Goal: Task Accomplishment & Management: Complete application form

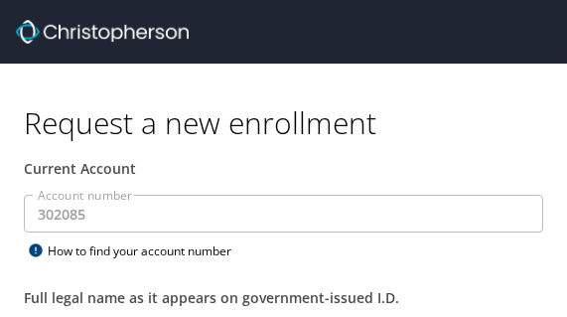
select select "US"
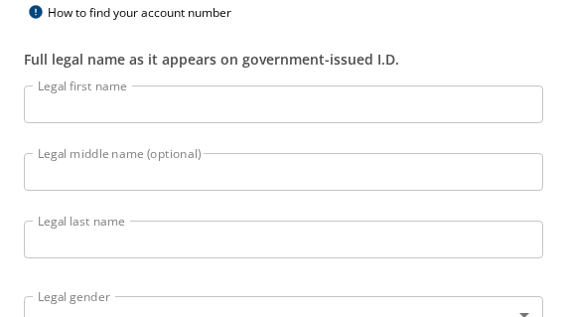
scroll to position [239, 0]
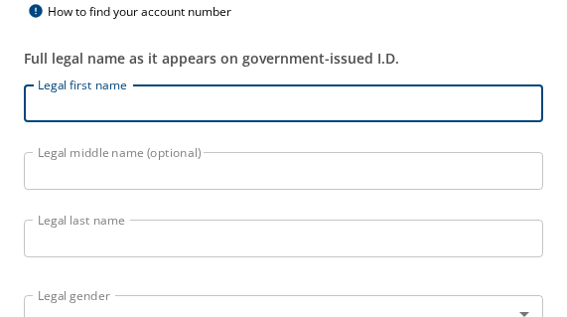
click at [228, 106] on input "Legal first name" at bounding box center [283, 103] width 519 height 38
type input "Mark"
type input "[PERSON_NAME]"
type input "[PHONE_NUMBER]"
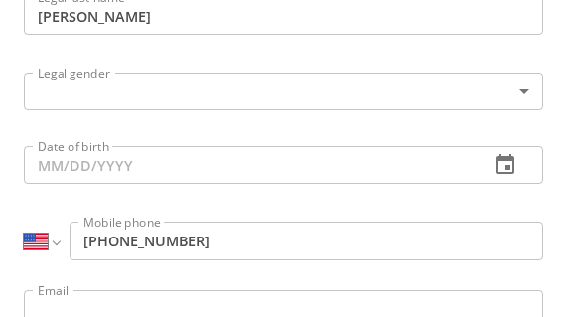
scroll to position [464, 0]
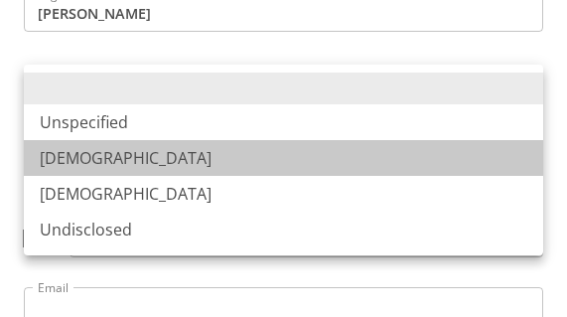
click at [95, 142] on li "[DEMOGRAPHIC_DATA]" at bounding box center [283, 158] width 519 height 36
type input "[DEMOGRAPHIC_DATA]"
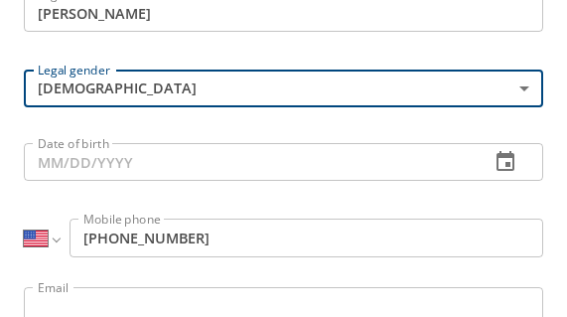
click at [504, 168] on icon "button" at bounding box center [505, 162] width 24 height 24
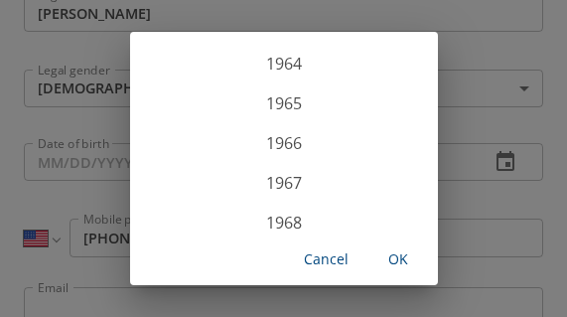
scroll to position [2517, 0]
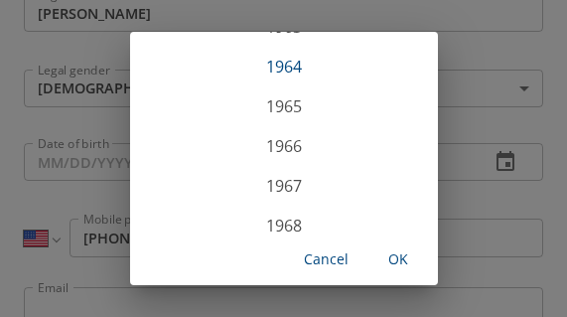
click at [292, 67] on div "1964" at bounding box center [284, 67] width 308 height 40
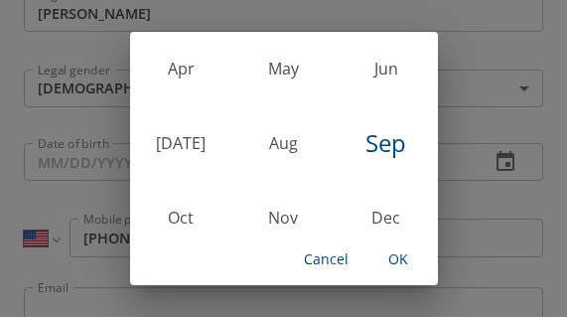
scroll to position [200, 0]
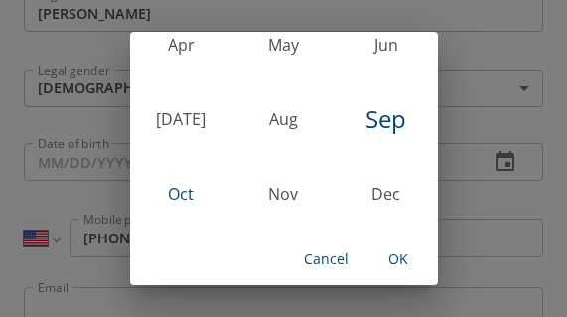
click at [189, 193] on div "Oct" at bounding box center [181, 194] width 102 height 74
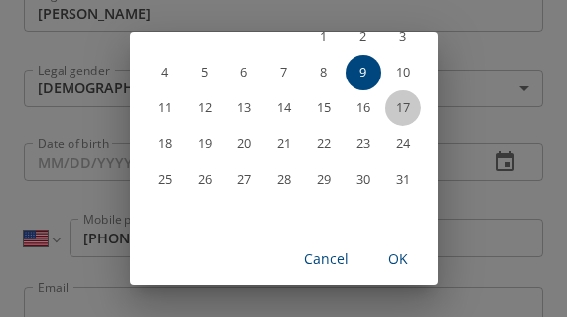
click at [411, 109] on span "17" at bounding box center [403, 107] width 36 height 13
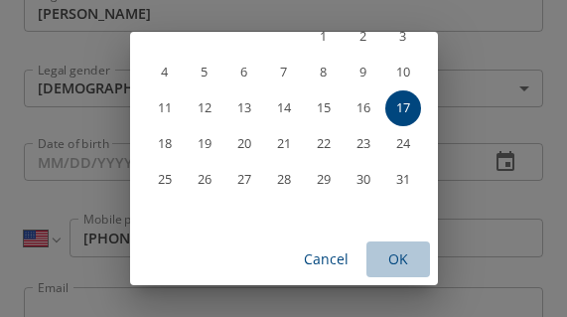
click at [409, 261] on span "OK" at bounding box center [398, 259] width 48 height 25
type input "[DATE]"
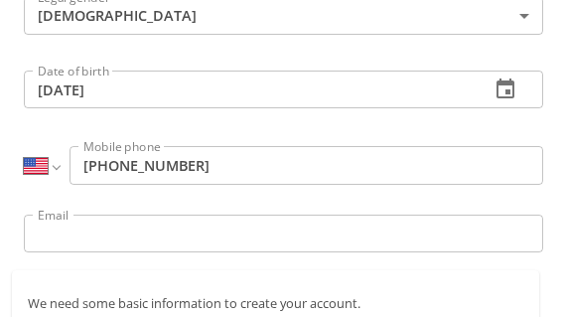
scroll to position [539, 0]
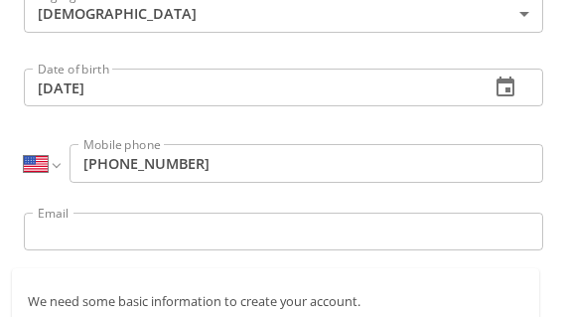
click at [247, 225] on input "Email" at bounding box center [283, 231] width 519 height 38
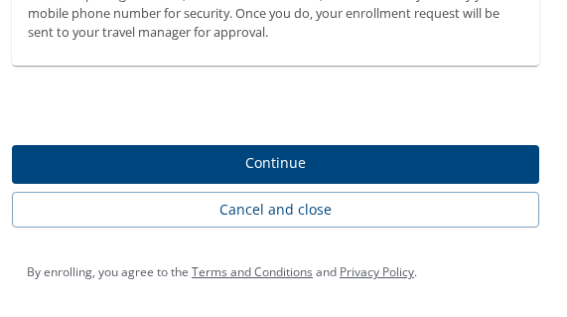
type input "[EMAIL_ADDRESS][PERSON_NAME][DOMAIN_NAME]"
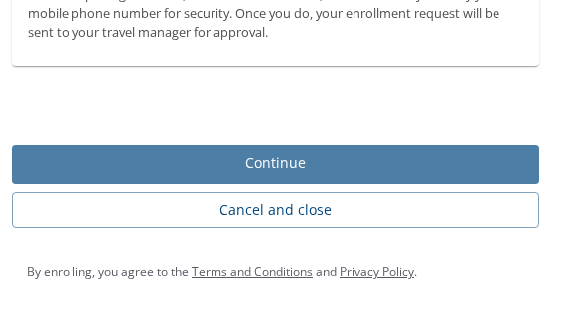
click at [299, 160] on span "Continue" at bounding box center [275, 163] width 495 height 25
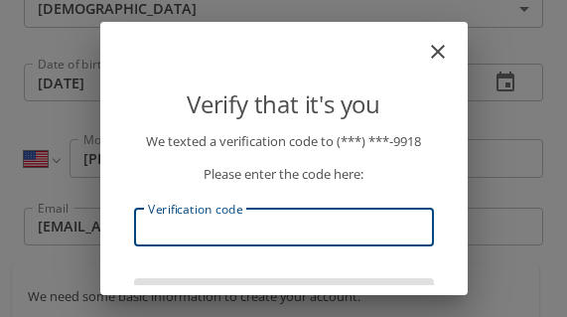
click at [283, 221] on input "Verification code" at bounding box center [284, 227] width 300 height 38
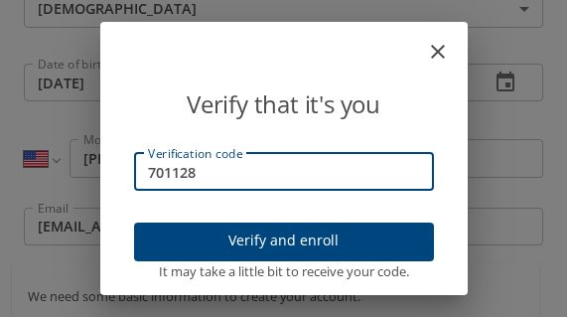
scroll to position [69, 0]
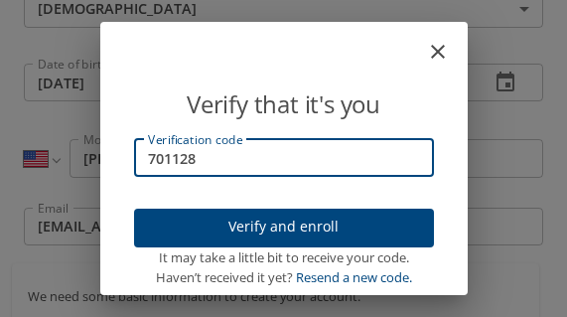
type input "701128"
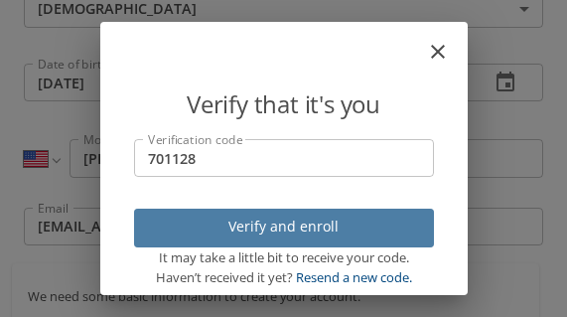
click at [331, 224] on span "Verify and enroll" at bounding box center [284, 226] width 268 height 25
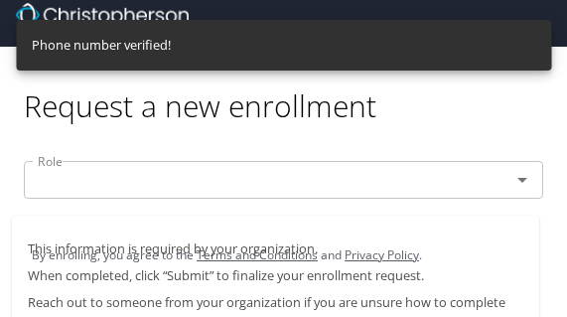
scroll to position [0, 0]
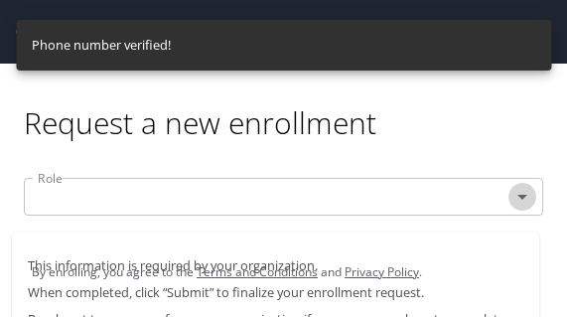
click at [521, 199] on icon "Open" at bounding box center [522, 197] width 24 height 24
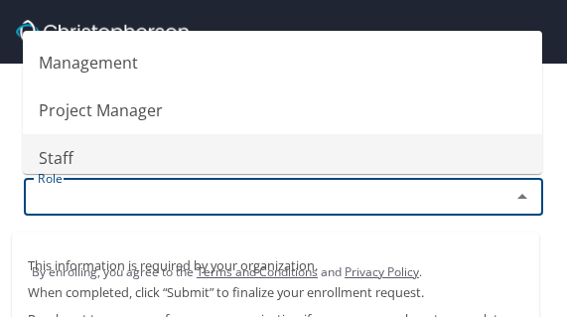
click at [101, 150] on li "Staff" at bounding box center [282, 158] width 519 height 48
type input "Staff"
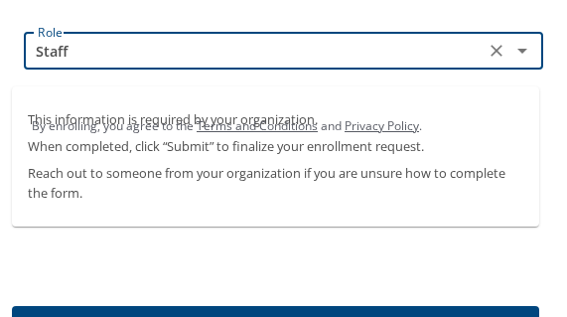
scroll to position [217, 0]
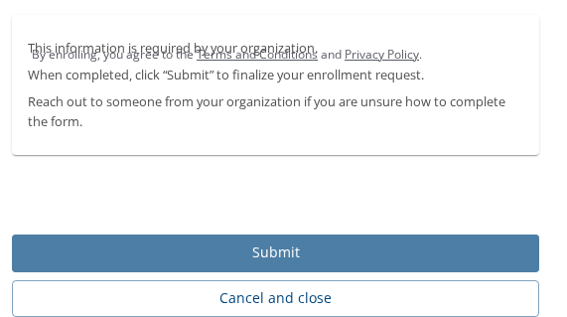
click at [283, 248] on span "Submit" at bounding box center [275, 252] width 495 height 25
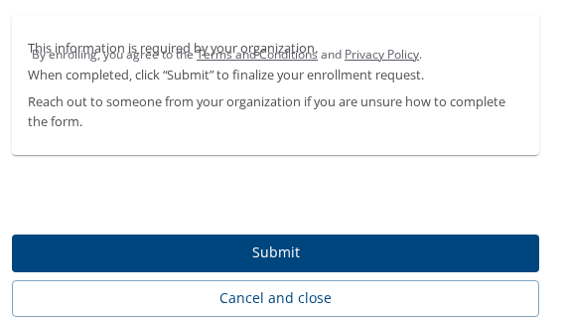
scroll to position [8, 0]
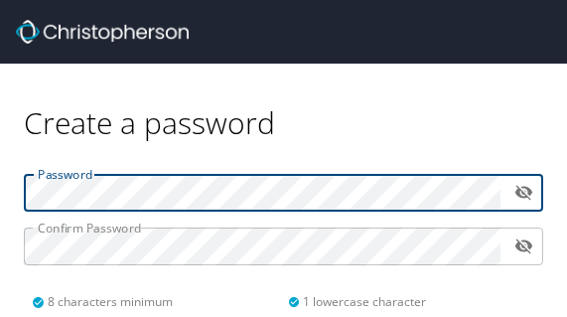
scroll to position [17, 0]
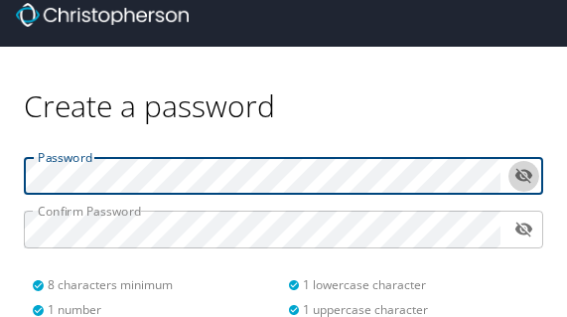
click at [527, 179] on icon "toggle password visibility" at bounding box center [523, 175] width 19 height 19
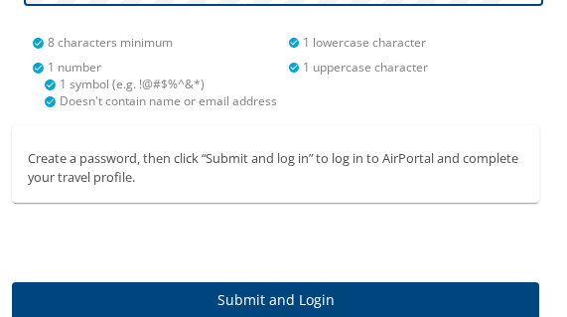
scroll to position [308, 0]
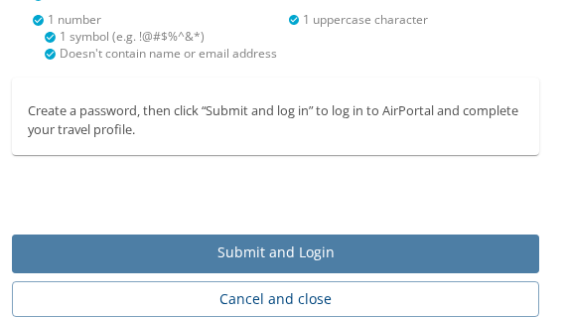
click at [336, 253] on span "Submit and Login" at bounding box center [275, 252] width 495 height 25
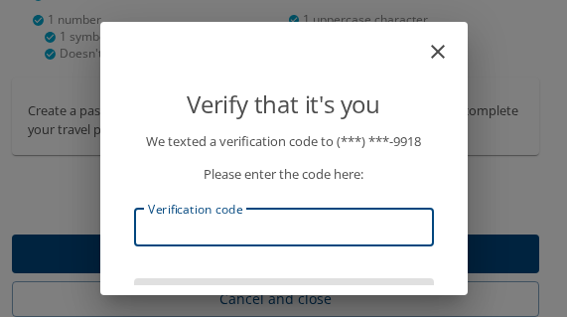
click at [345, 233] on input "Verification code" at bounding box center [284, 227] width 300 height 38
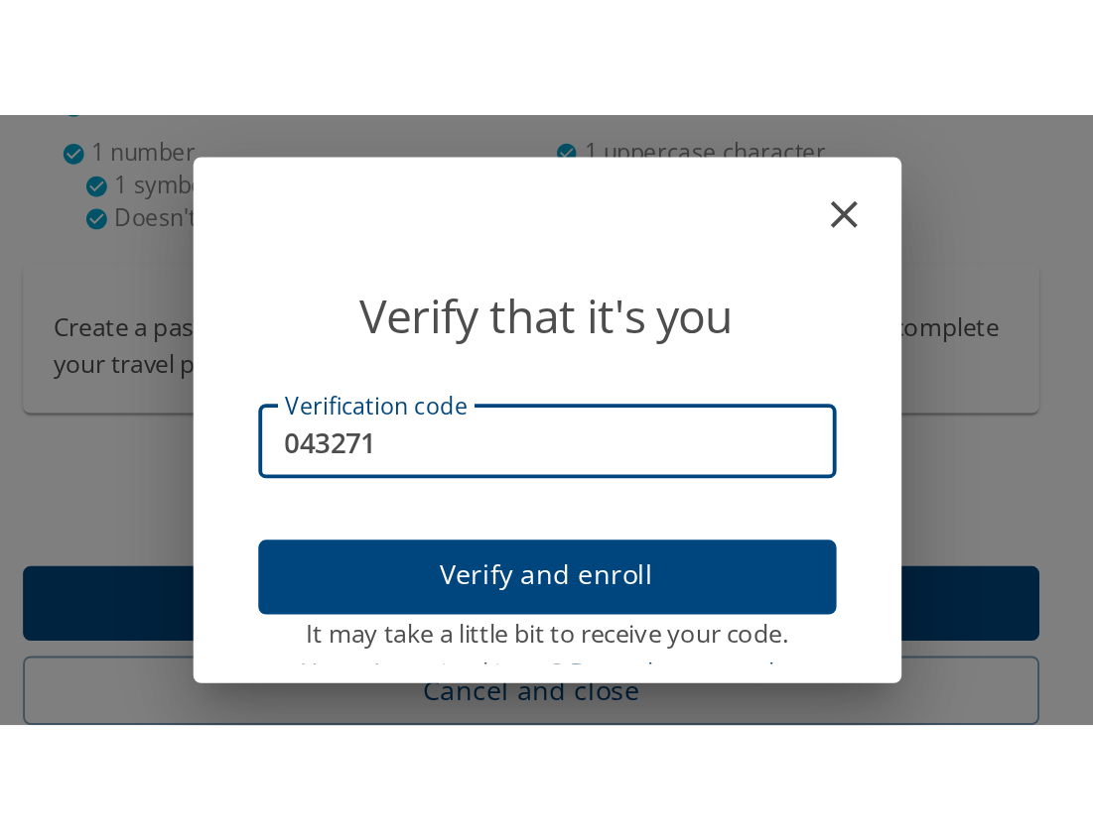
scroll to position [60, 0]
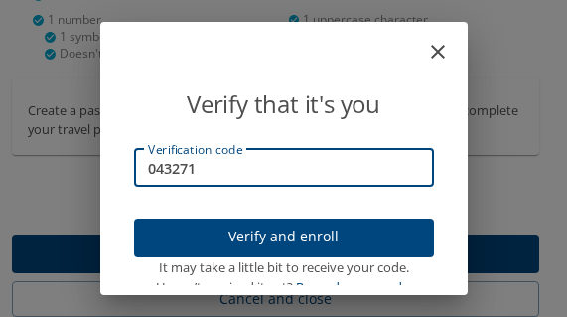
type input "043271"
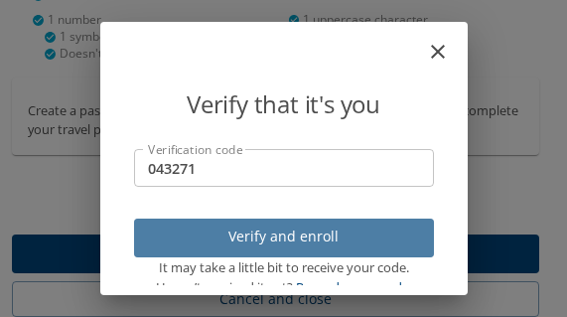
click at [285, 232] on span "Verify and enroll" at bounding box center [284, 236] width 268 height 25
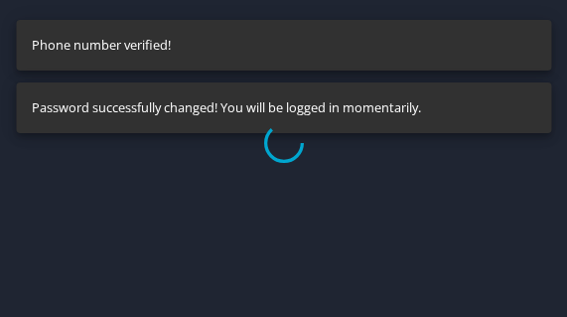
select select "US"
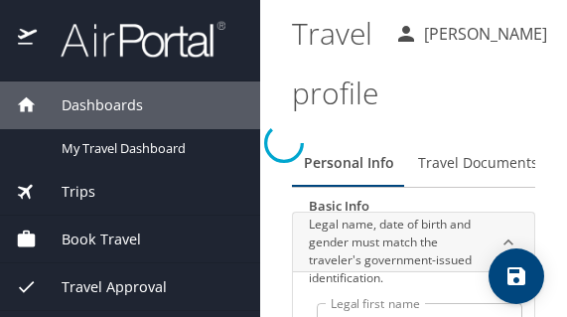
type input "Mark"
type input "[PERSON_NAME]"
type input "[DEMOGRAPHIC_DATA]"
select select "US"
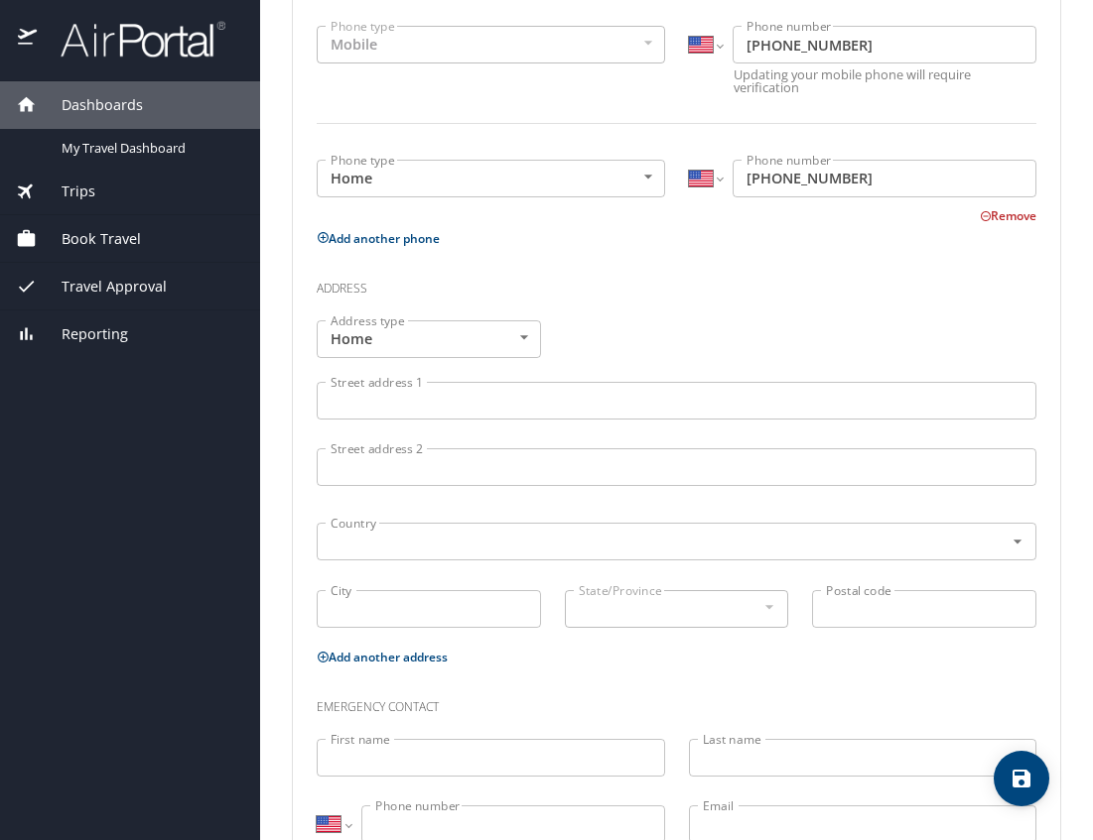
scroll to position [500, 0]
click at [458, 316] on input "Street address 1" at bounding box center [676, 399] width 719 height 38
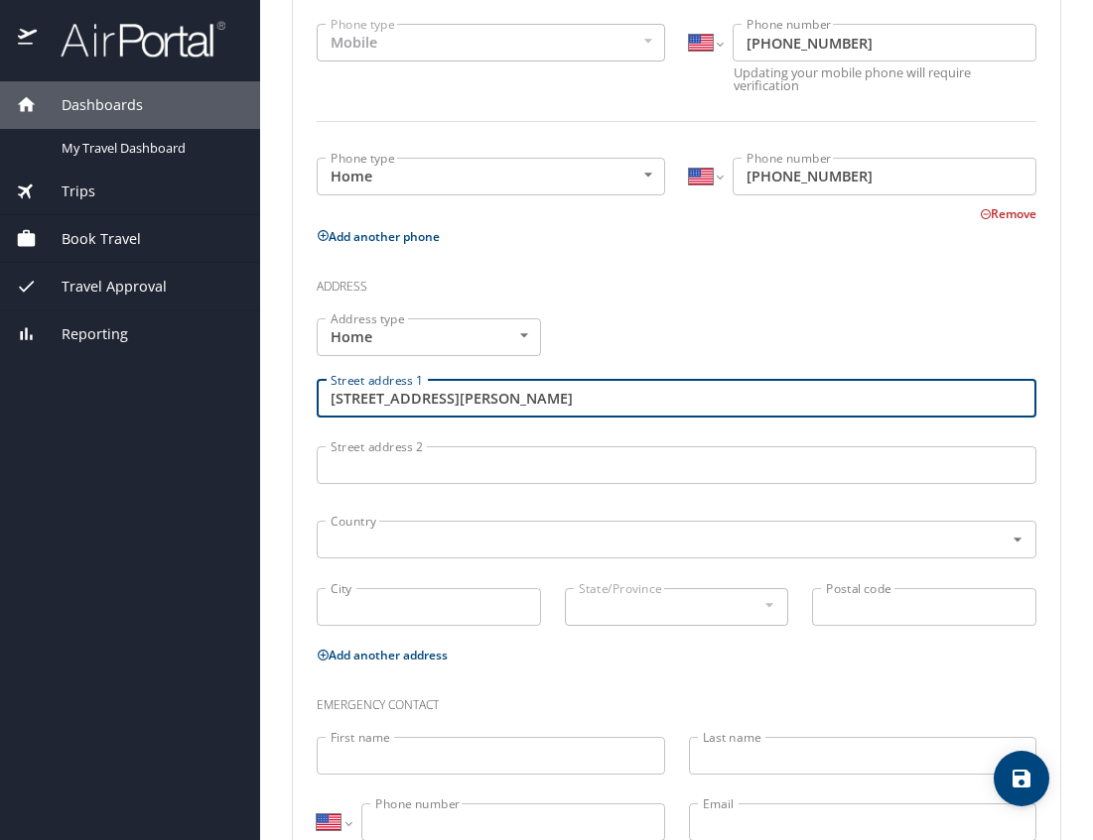
type input "623 Nolan Drive"
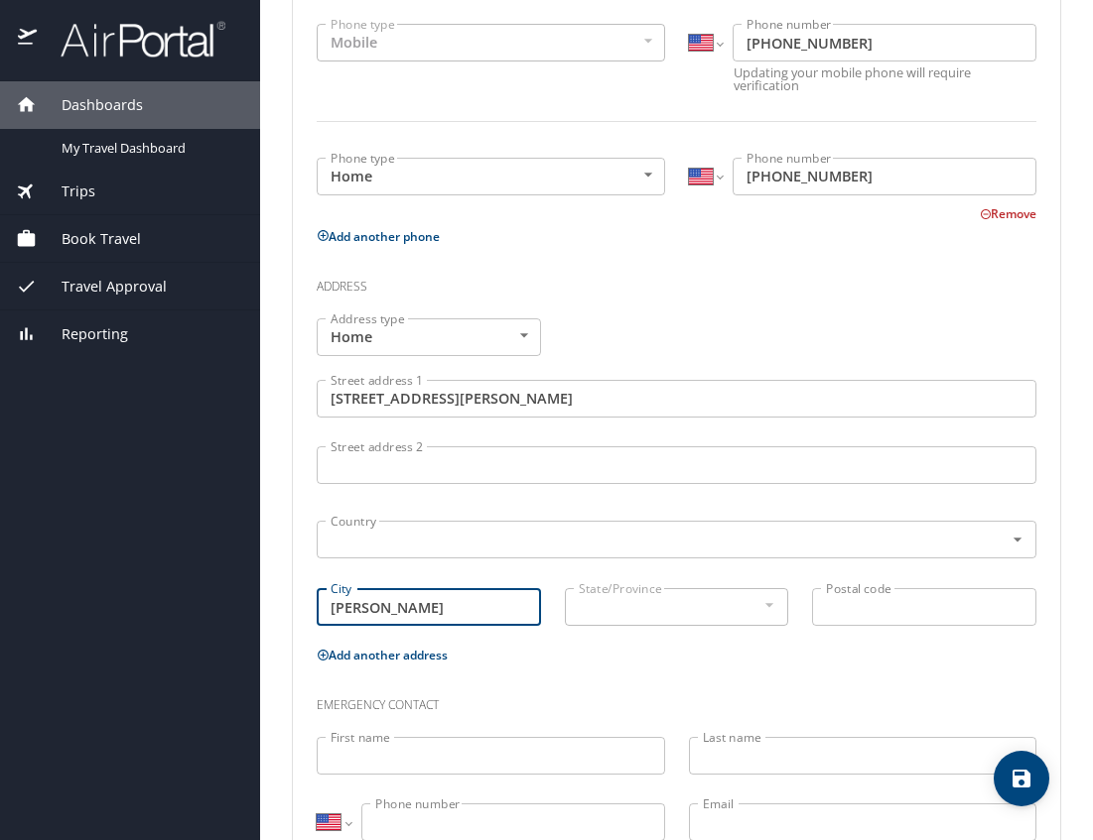
type input "Sherman"
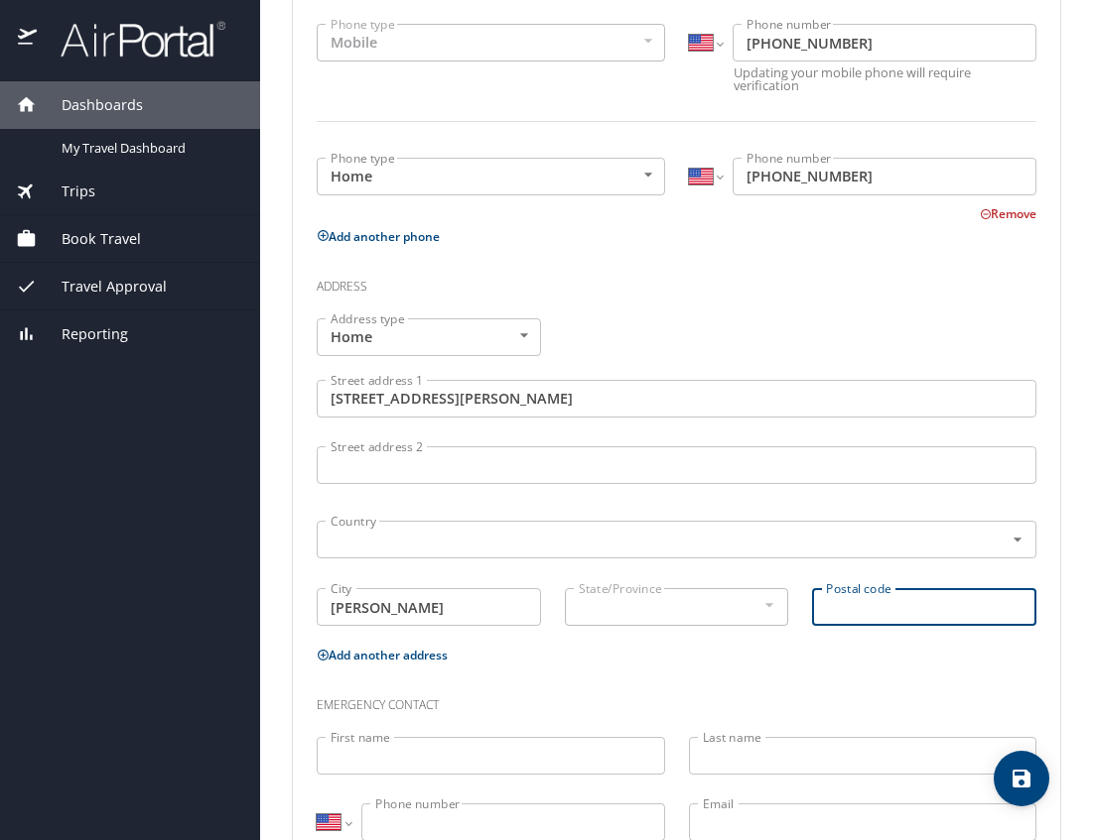
click at [566, 316] on div at bounding box center [768, 605] width 22 height 24
click at [566, 316] on input "Postal code" at bounding box center [924, 607] width 224 height 38
type input "75092"
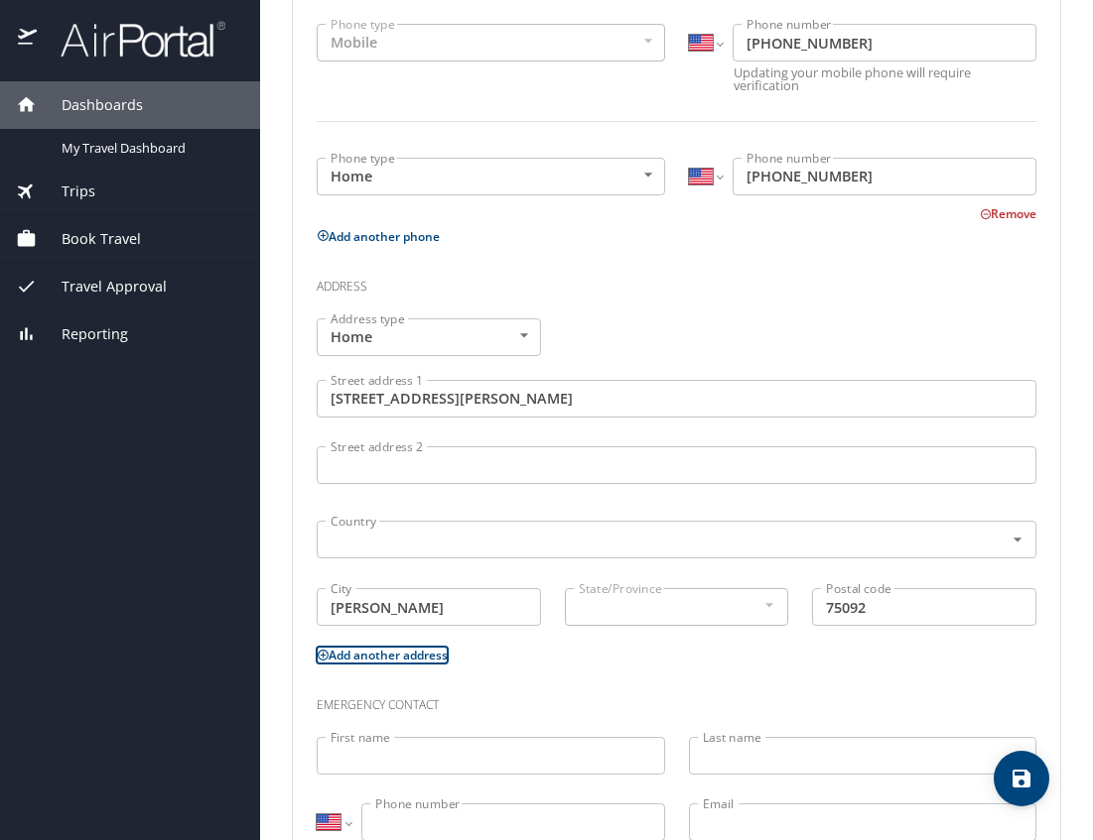
scroll to position [499, 0]
click at [566, 316] on div at bounding box center [768, 606] width 22 height 24
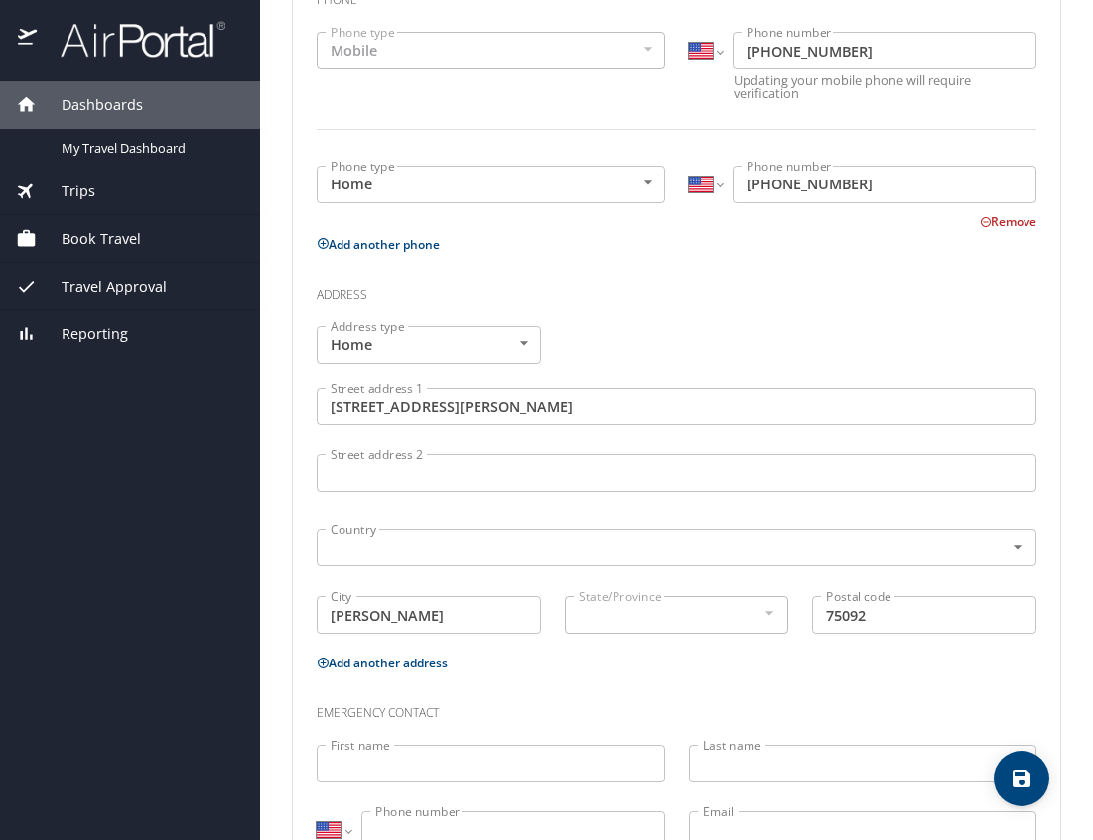
scroll to position [567, 0]
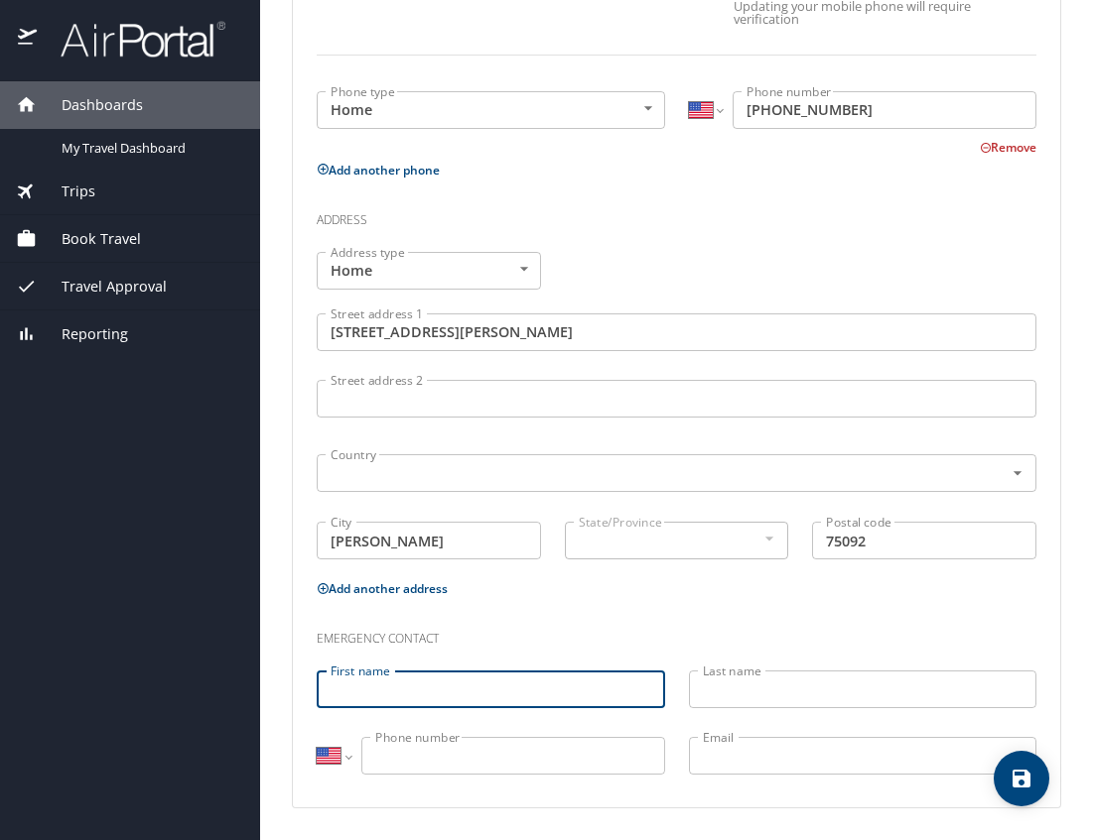
click at [566, 316] on input "First name" at bounding box center [491, 690] width 348 height 38
type input "Ashley"
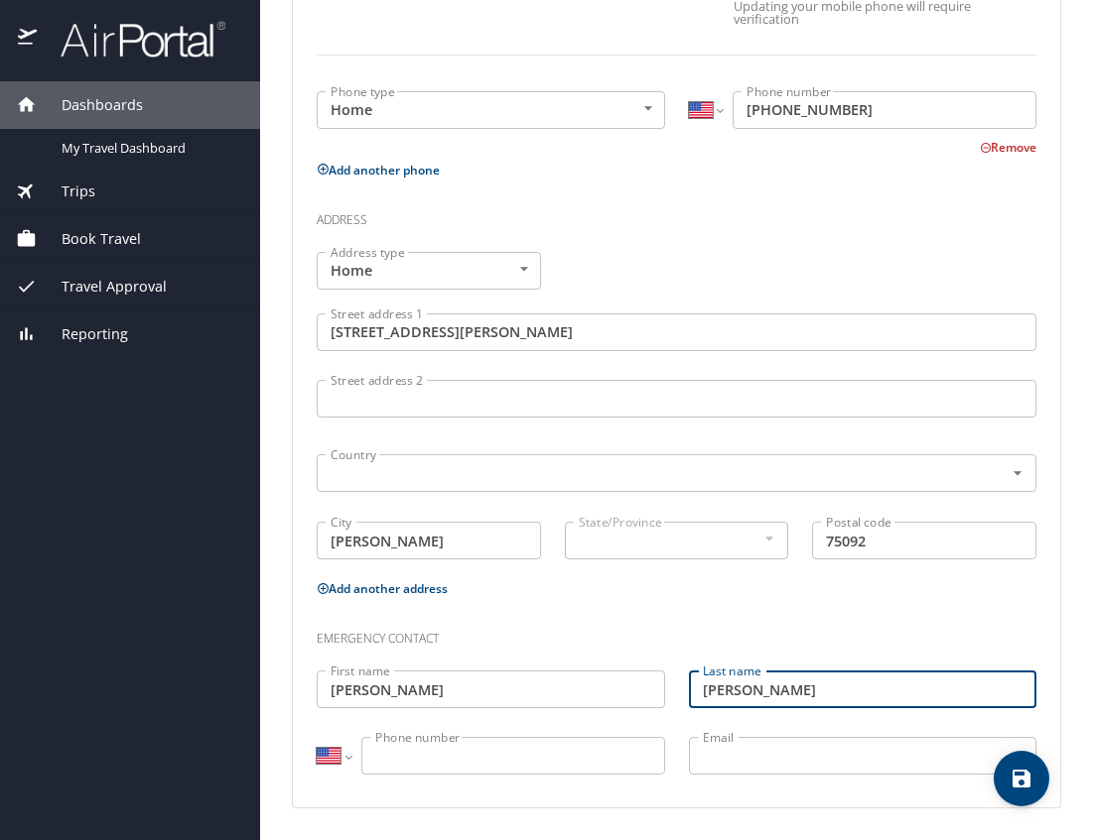
type input "Thompson"
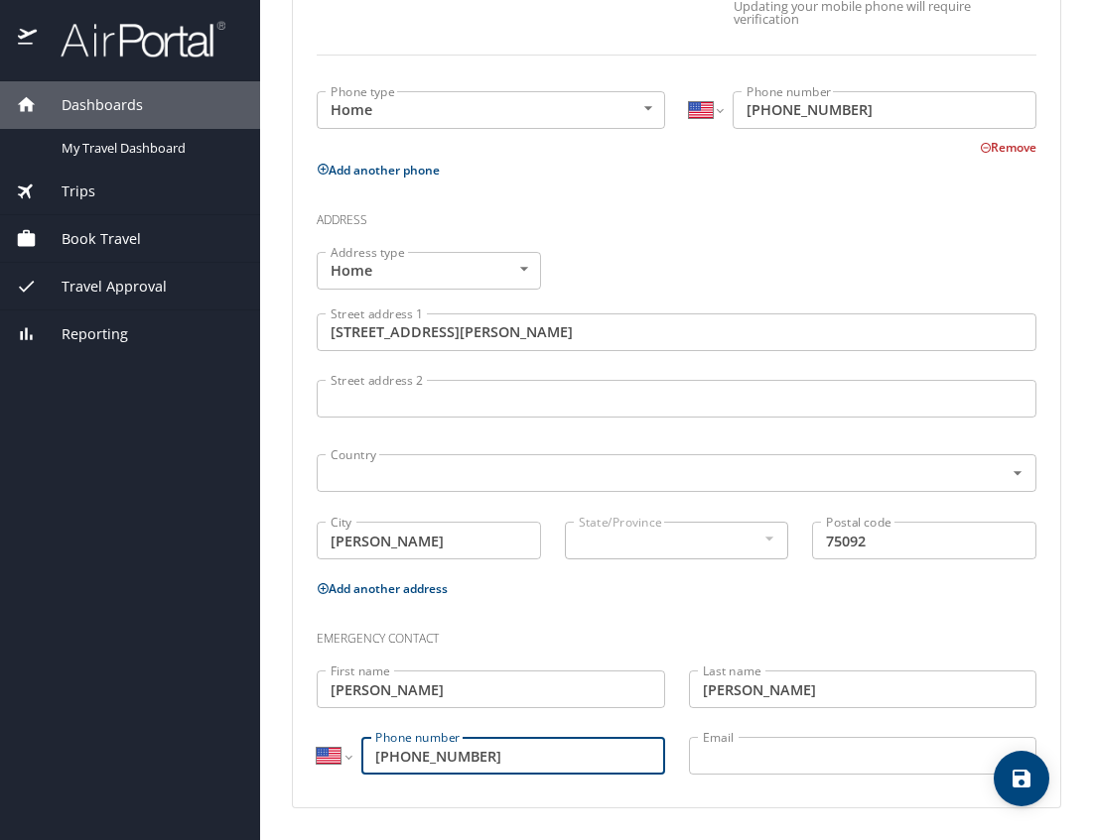
type input "(214) 250-7286"
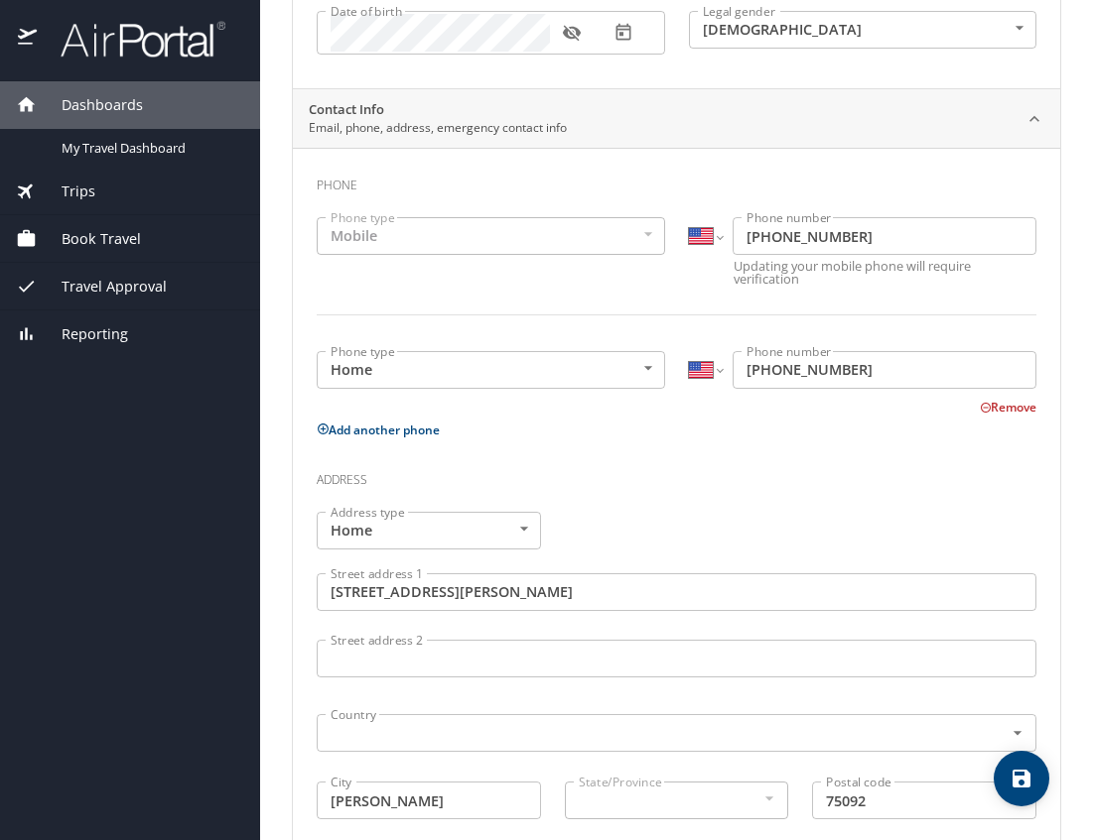
scroll to position [163, 0]
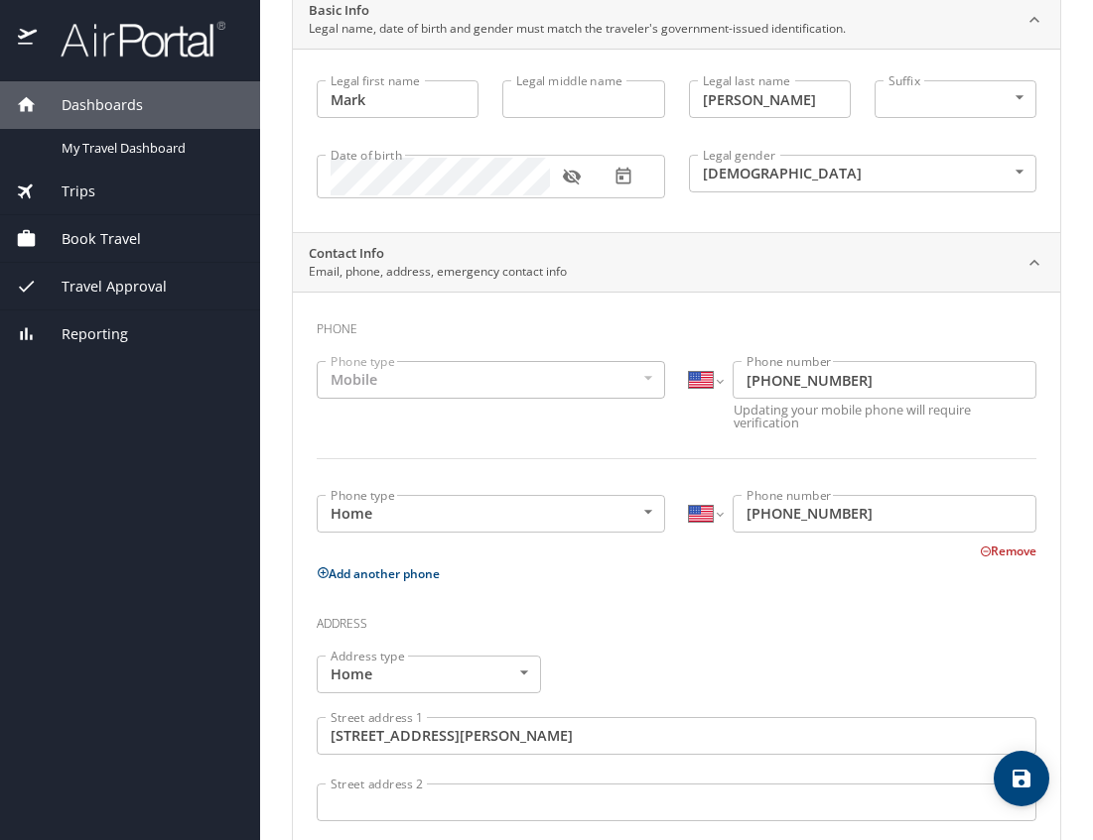
type input "ashleykt@yahoo.com"
click at [566, 316] on div "Mobile" at bounding box center [491, 380] width 348 height 38
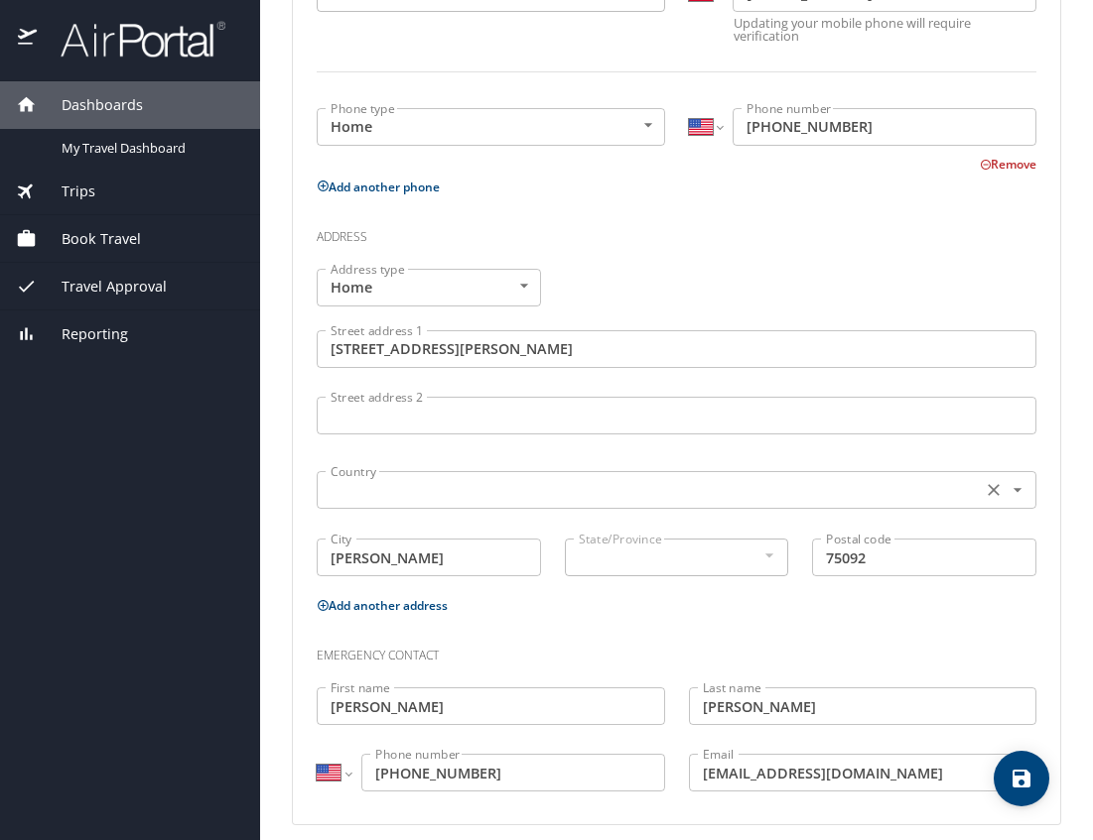
scroll to position [567, 0]
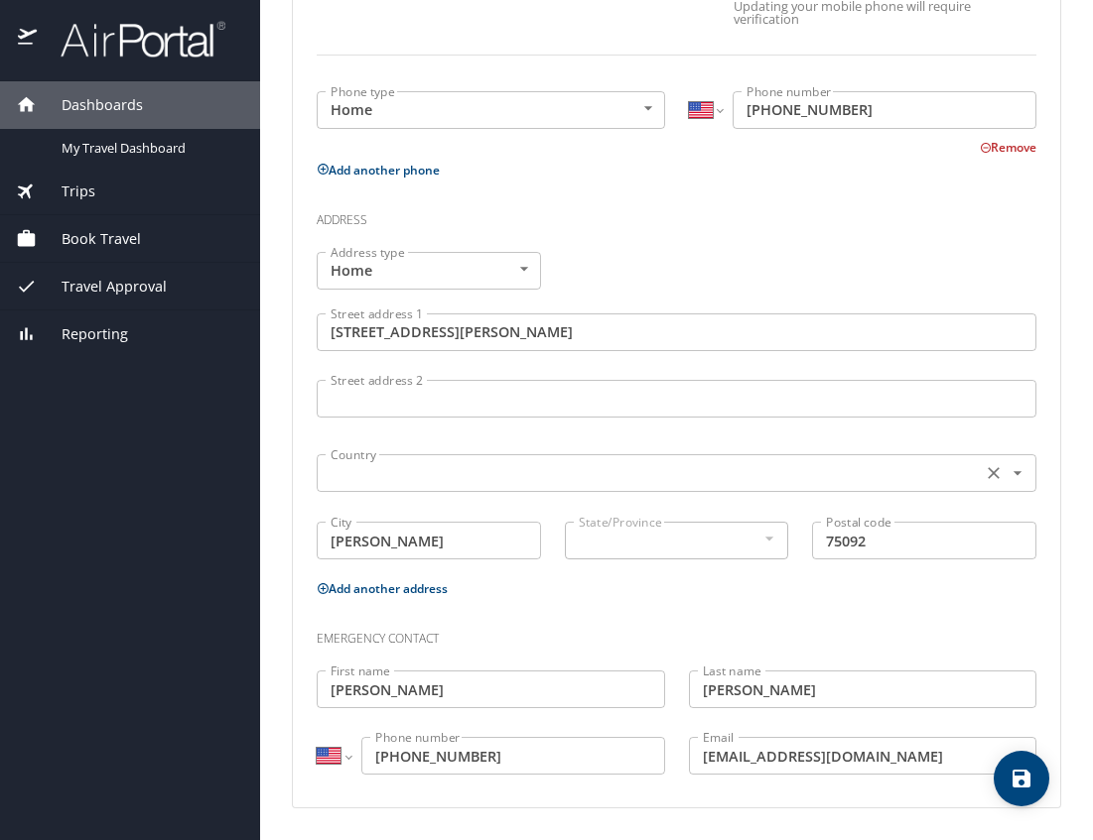
click at [453, 316] on input "text" at bounding box center [646, 473] width 649 height 26
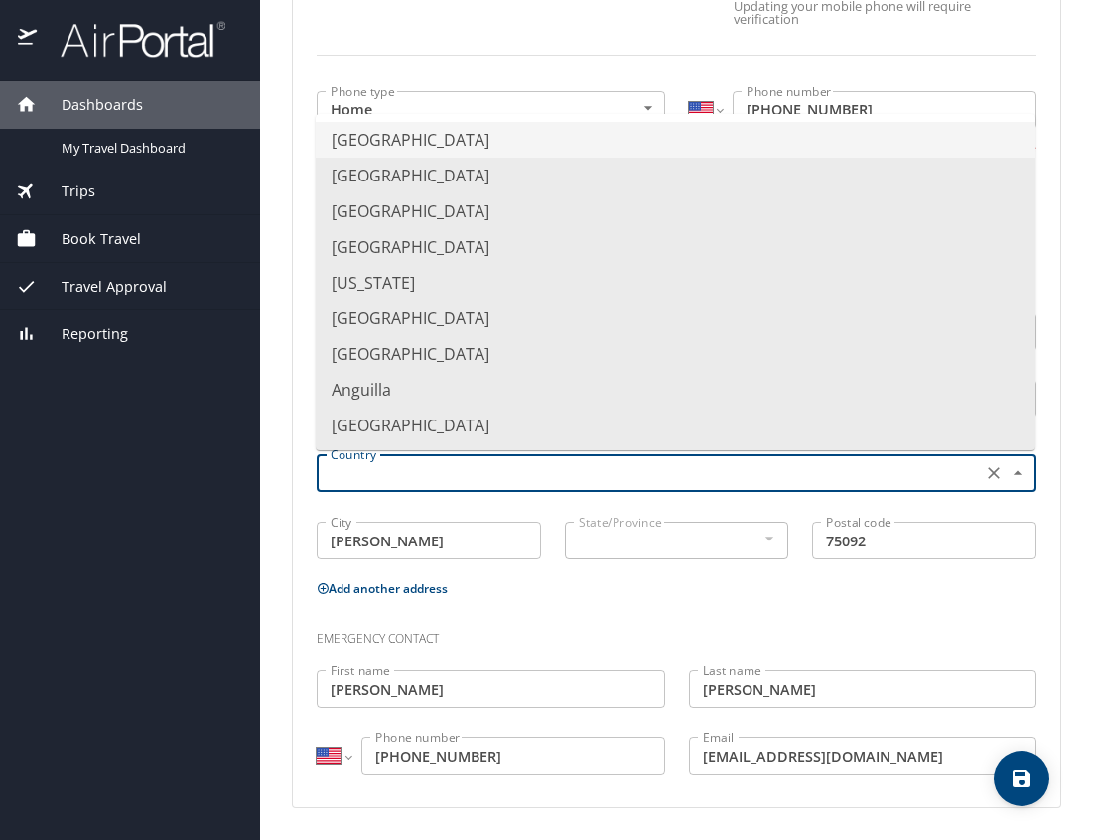
click at [453, 145] on li "United States of America" at bounding box center [675, 140] width 719 height 36
type input "United States of America"
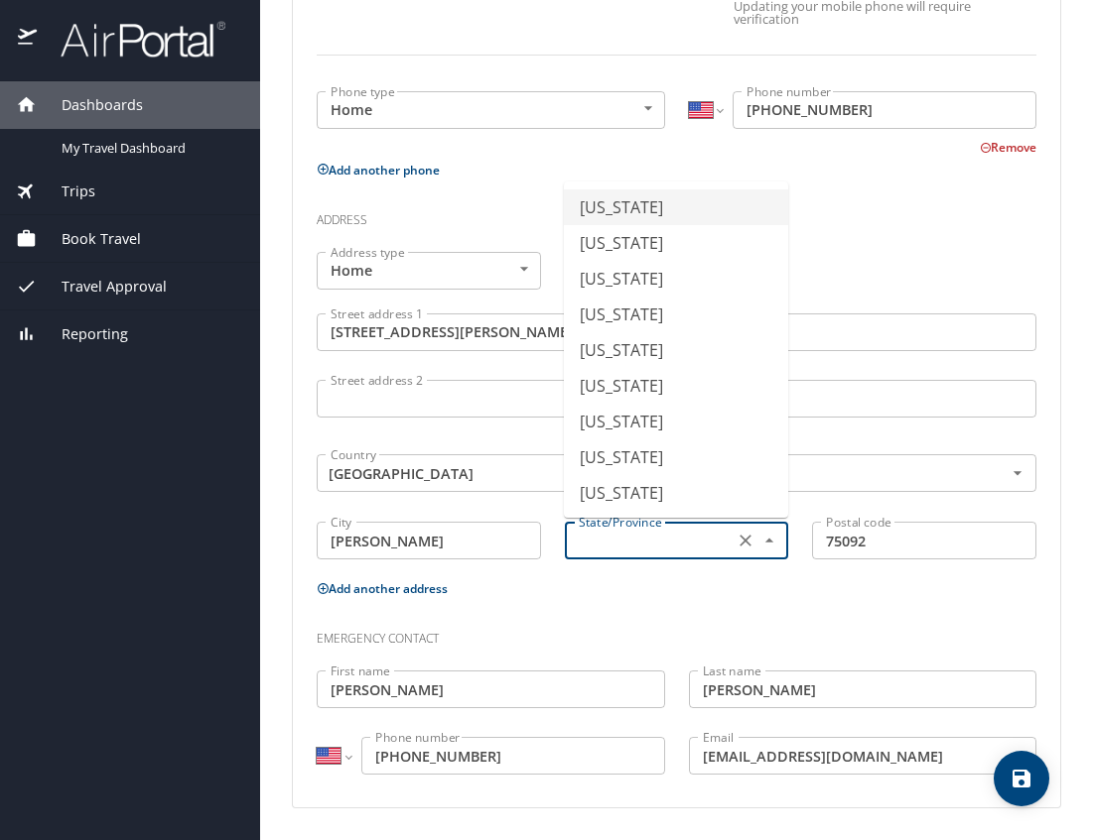
click at [566, 316] on input "text" at bounding box center [648, 541] width 154 height 26
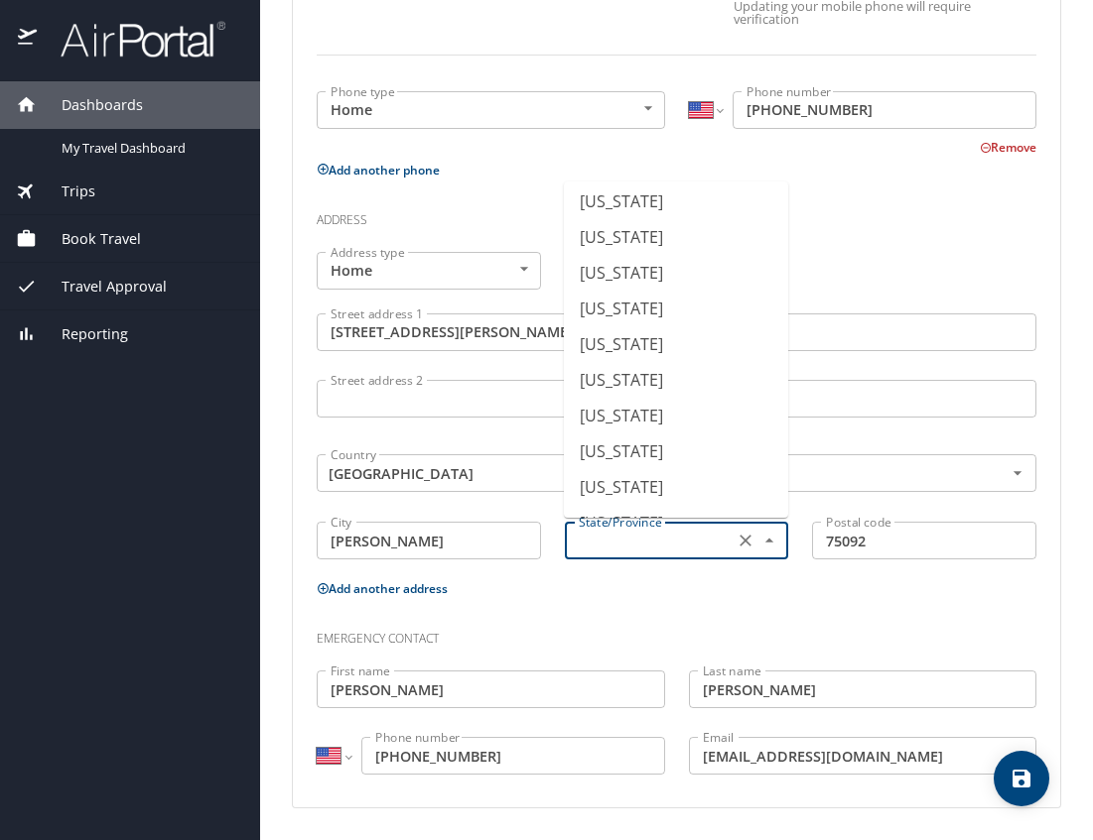
scroll to position [1495, 0]
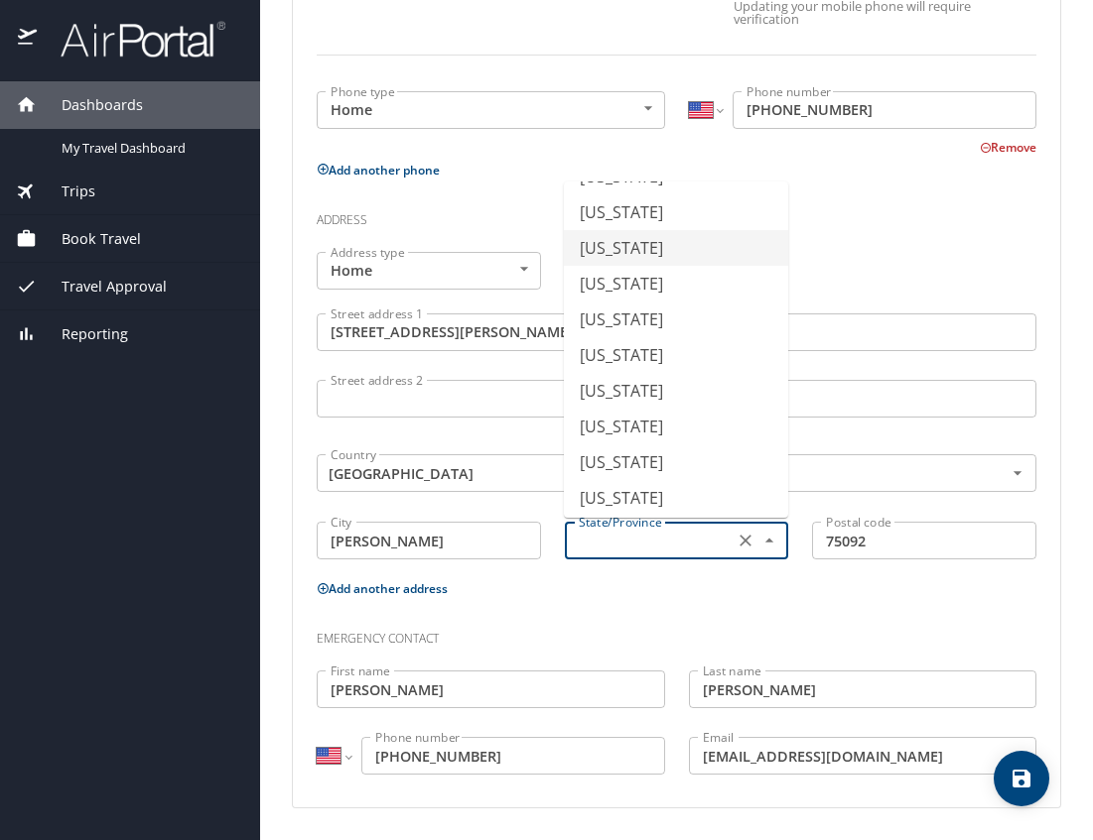
click at [566, 254] on li "Texas" at bounding box center [676, 248] width 224 height 36
type input "Texas"
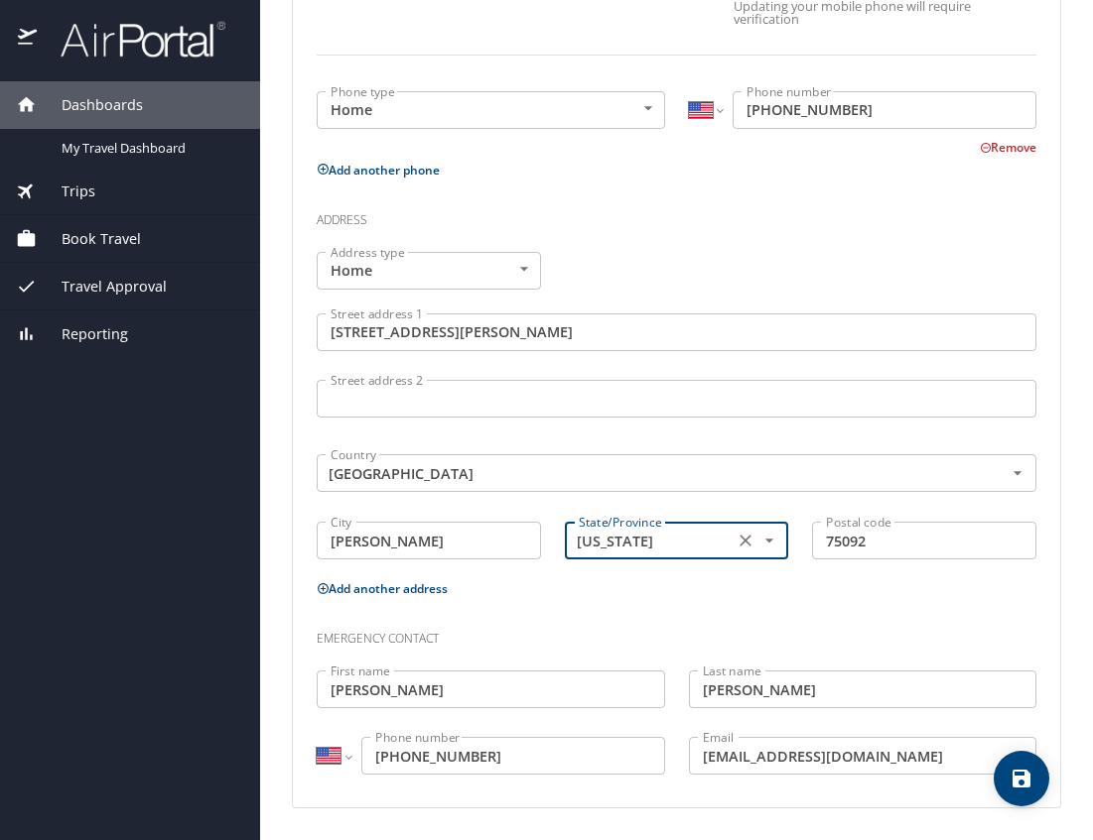
click at [566, 316] on div "Personal Info Travel Documents Travel Preferences Payment Info Company Info Bas…" at bounding box center [676, 169] width 769 height 1344
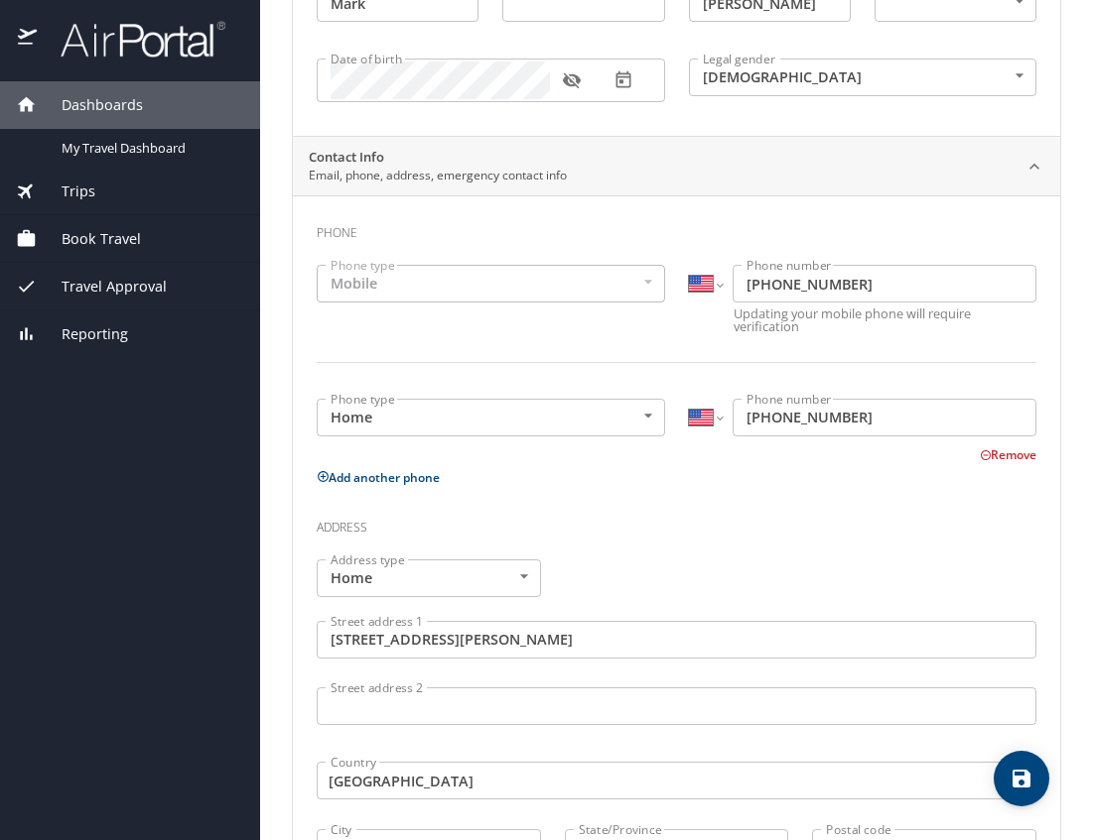
scroll to position [0, 0]
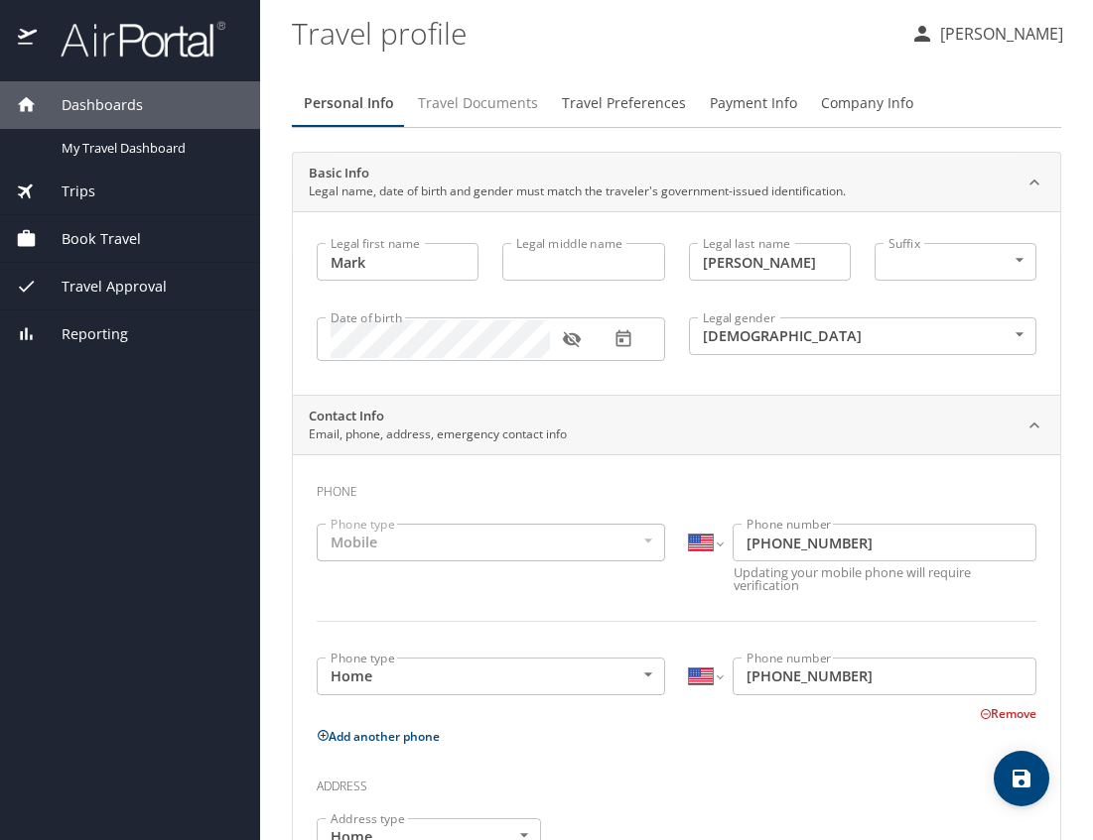
click at [471, 109] on span "Travel Documents" at bounding box center [478, 103] width 120 height 25
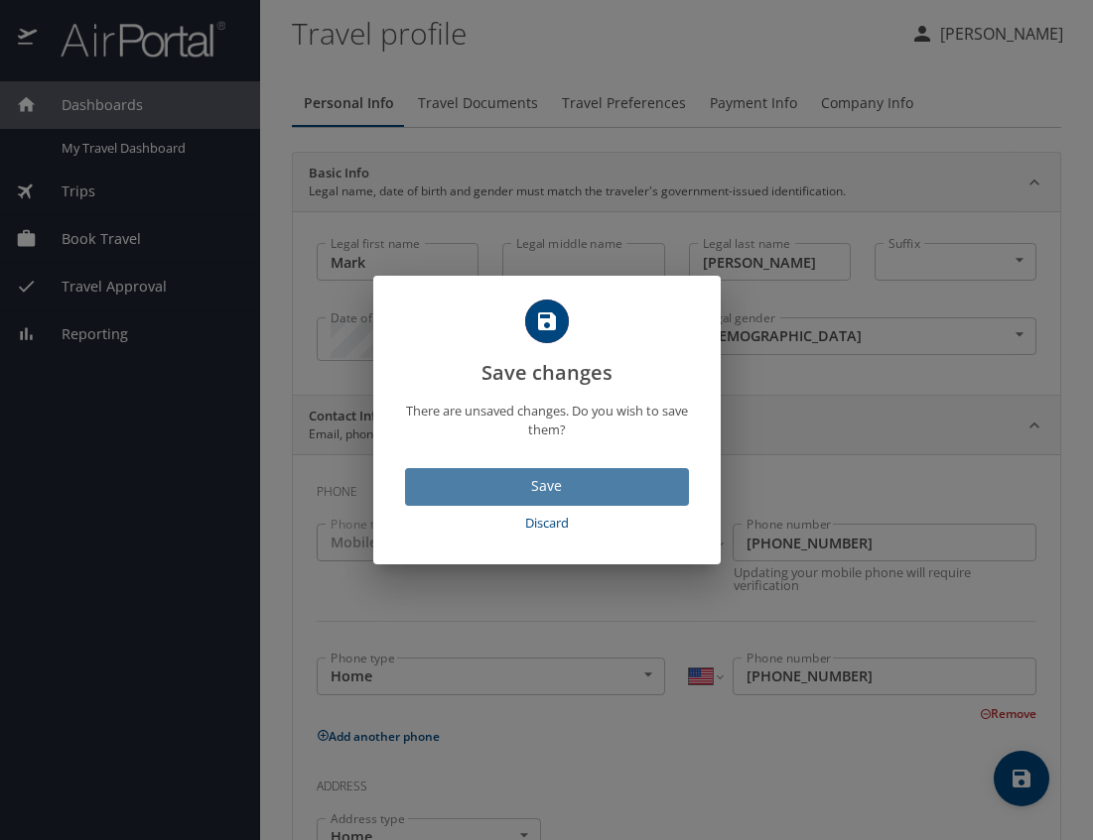
click at [554, 316] on span "Save" at bounding box center [547, 486] width 252 height 25
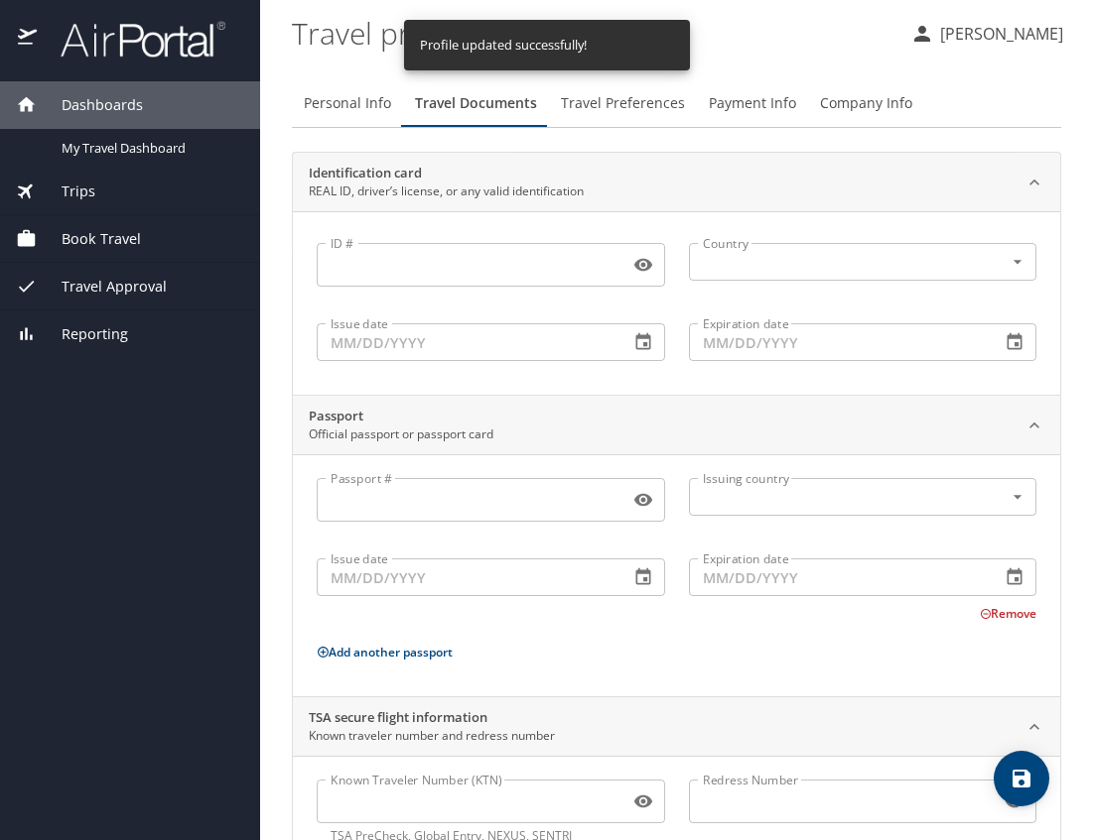
scroll to position [65, 0]
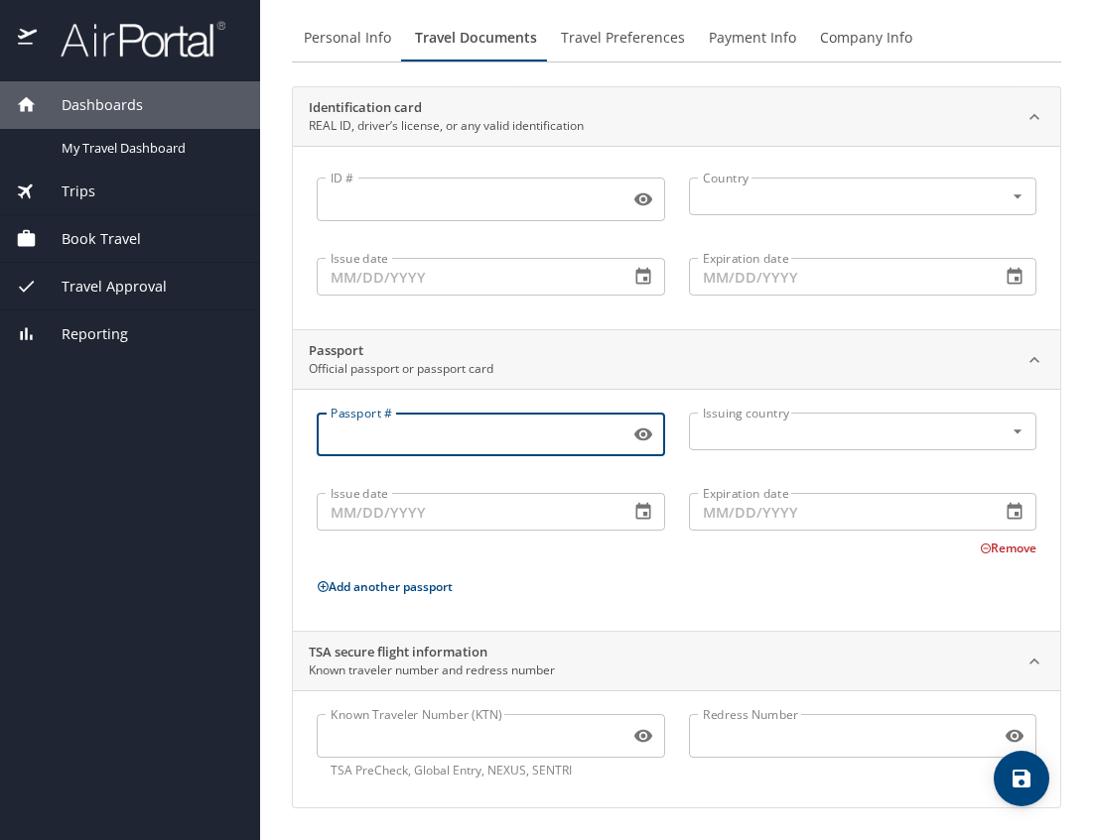
click at [452, 316] on input "Passport #" at bounding box center [469, 435] width 305 height 38
click at [566, 316] on input "text" at bounding box center [834, 432] width 278 height 26
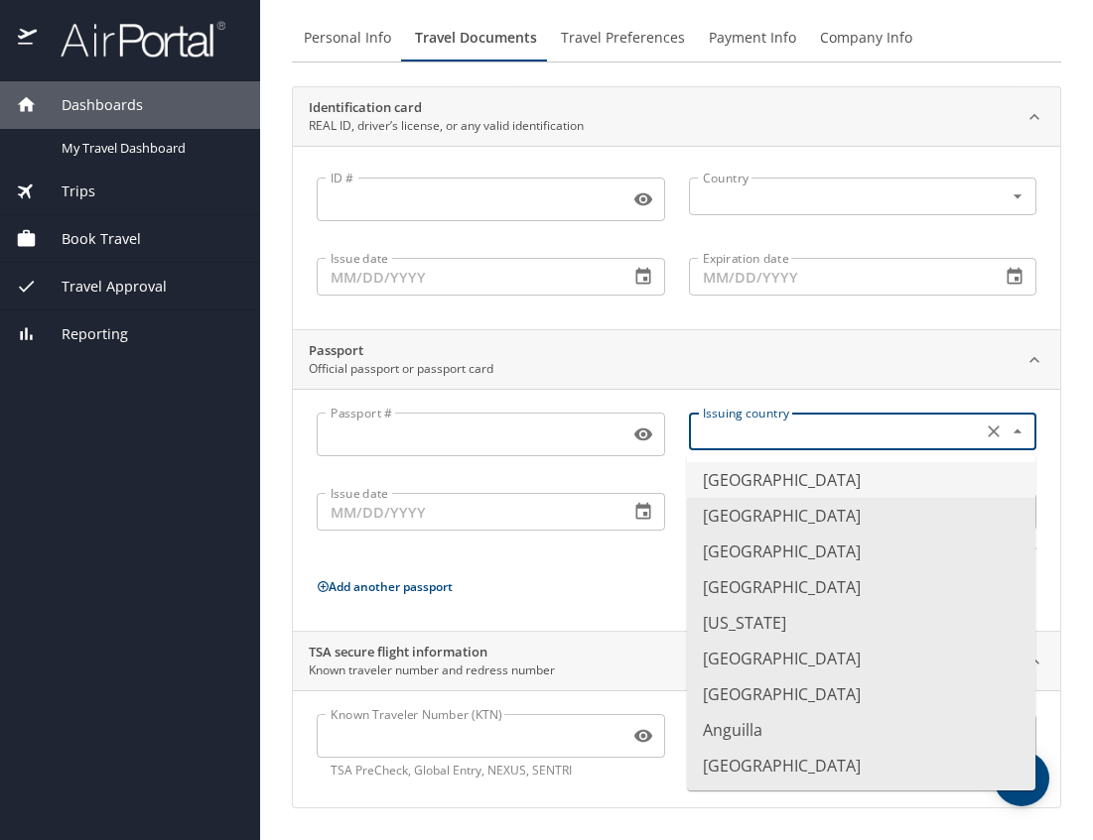
click at [566, 316] on li "United States of America" at bounding box center [861, 480] width 348 height 36
type input "United States of America"
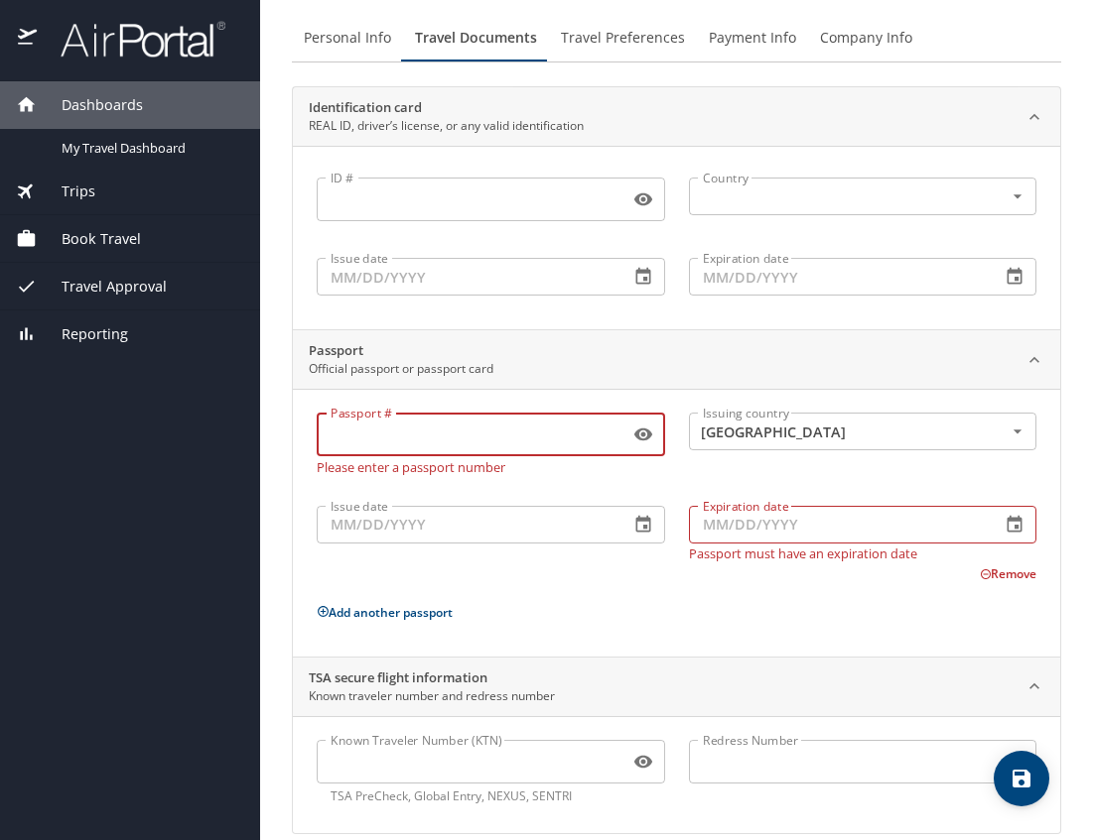
click at [482, 316] on input "Passport #" at bounding box center [469, 435] width 305 height 38
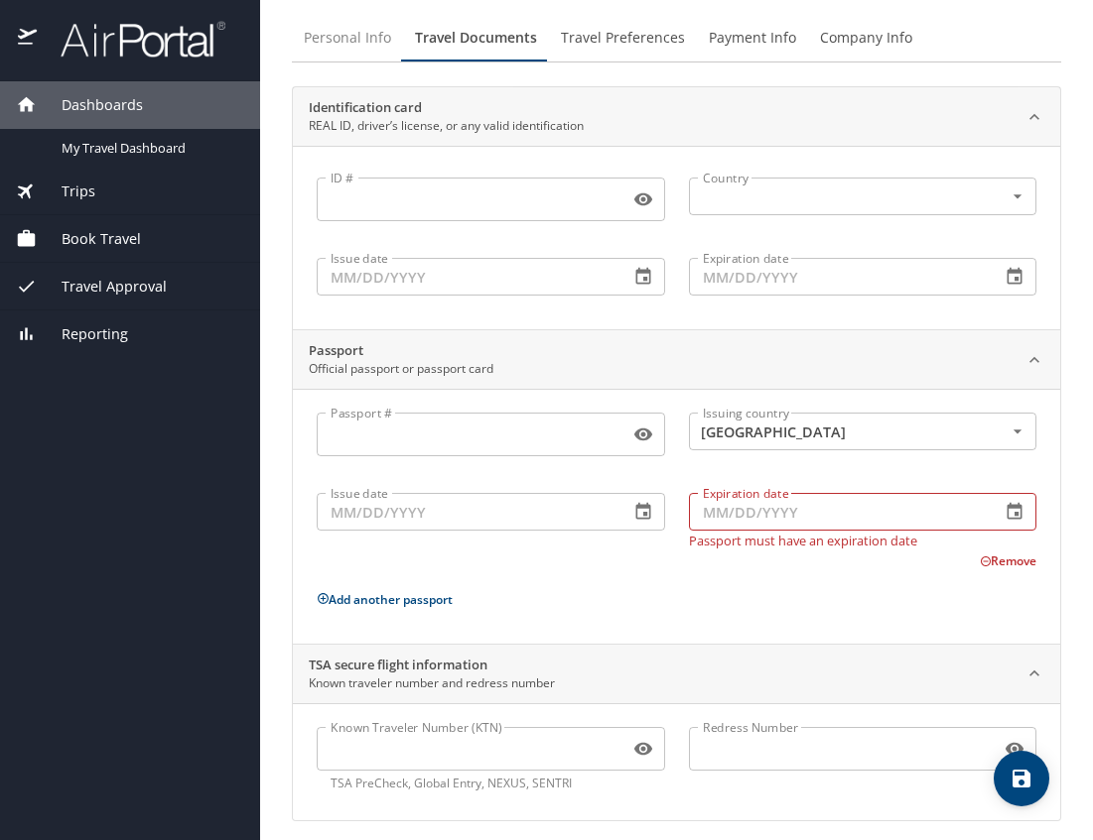
click at [346, 37] on span "Personal Info" at bounding box center [347, 38] width 87 height 25
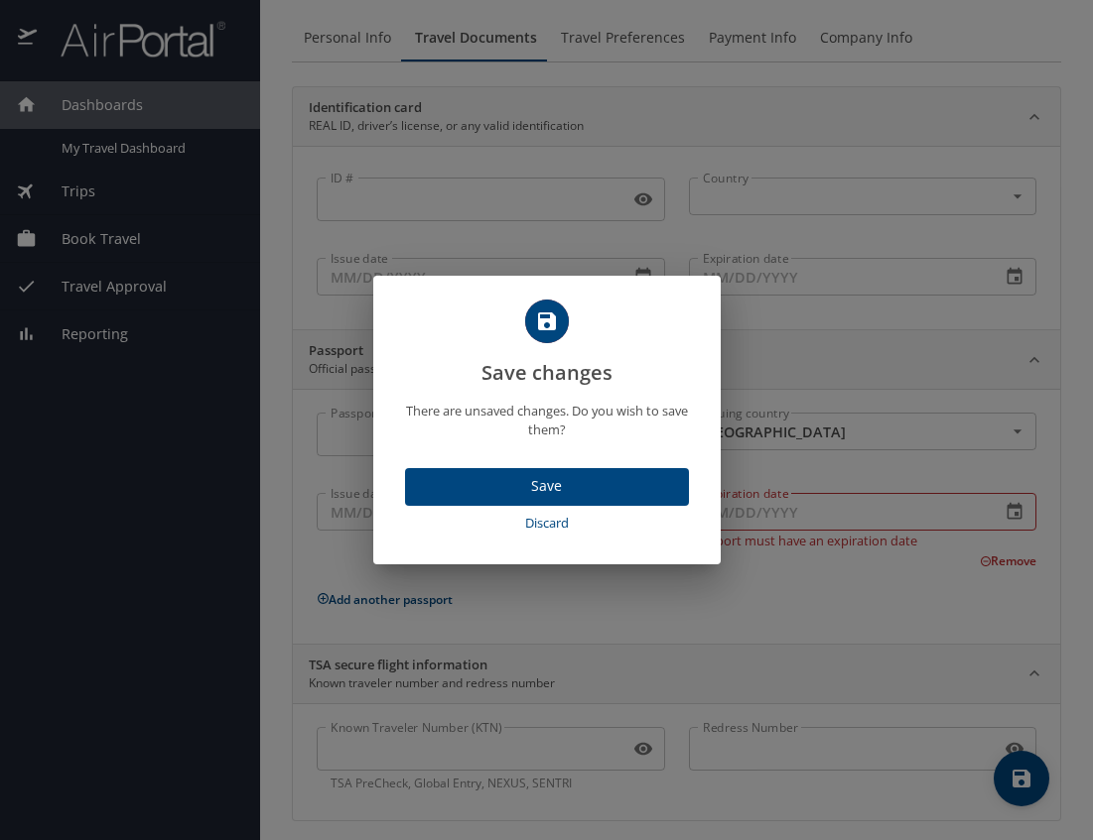
click at [545, 316] on span "Discard" at bounding box center [547, 523] width 268 height 23
select select "US"
